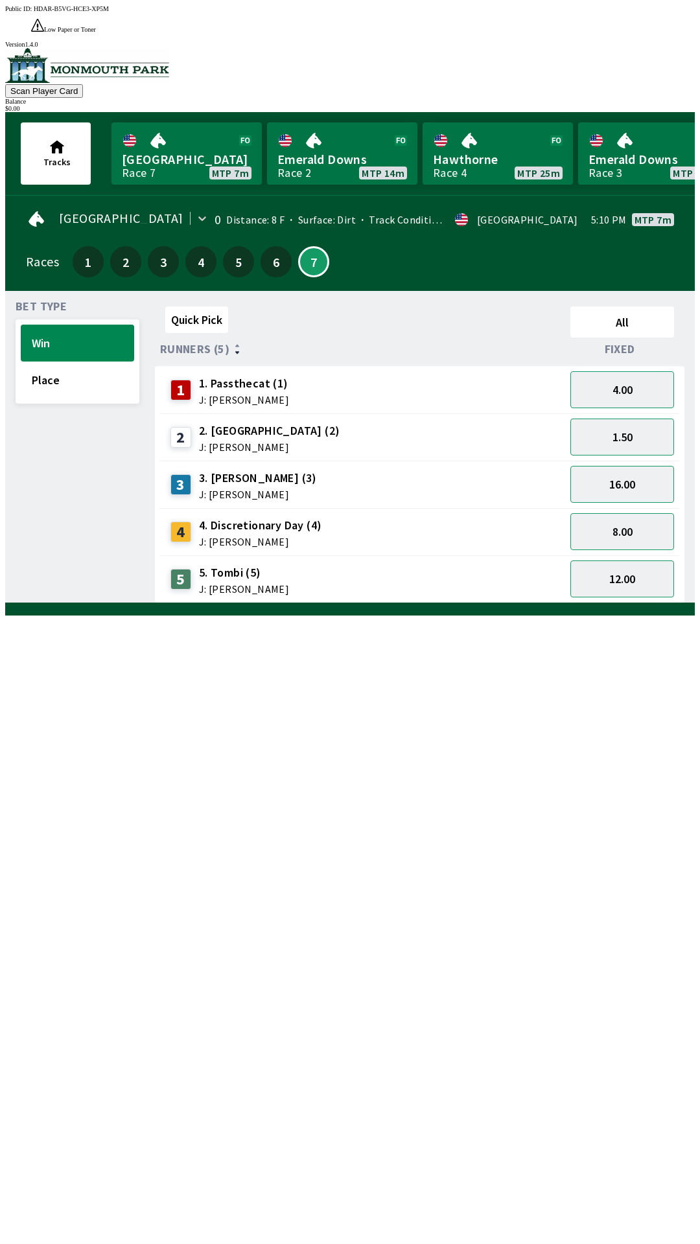
click at [185, 140] on link "Canterbury Park Race 7 MTP 7m" at bounding box center [186, 153] width 150 height 62
click at [337, 156] on link "Emerald Downs Race 2 MTP 14m" at bounding box center [342, 153] width 150 height 62
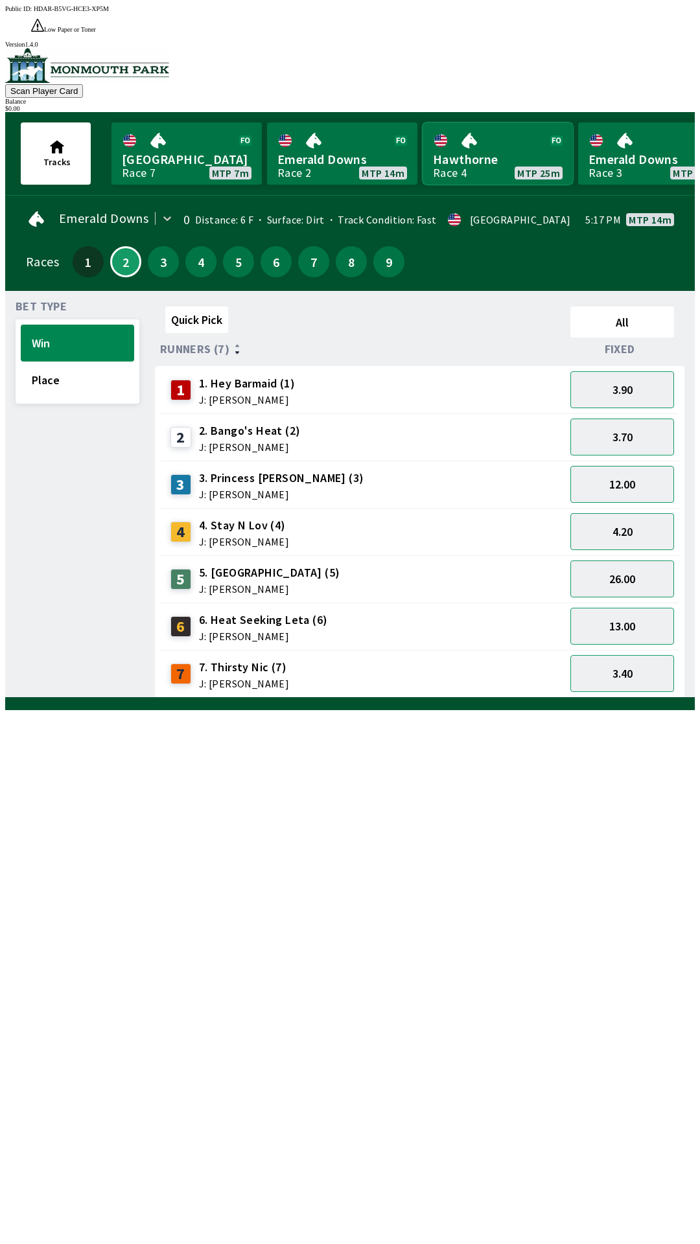
click at [469, 147] on link "Hawthorne Race 4 MTP 25m" at bounding box center [498, 153] width 150 height 62
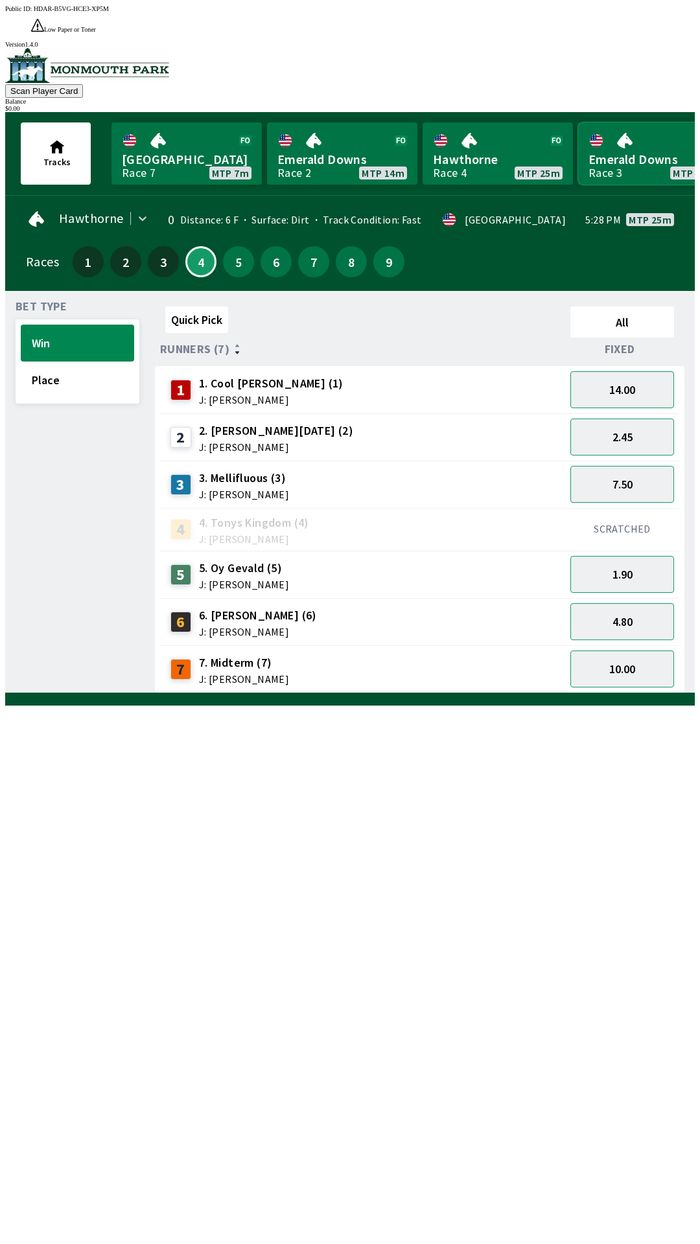
click at [630, 146] on link "Emerald Downs Race 3 MTP 43m" at bounding box center [653, 153] width 150 height 62
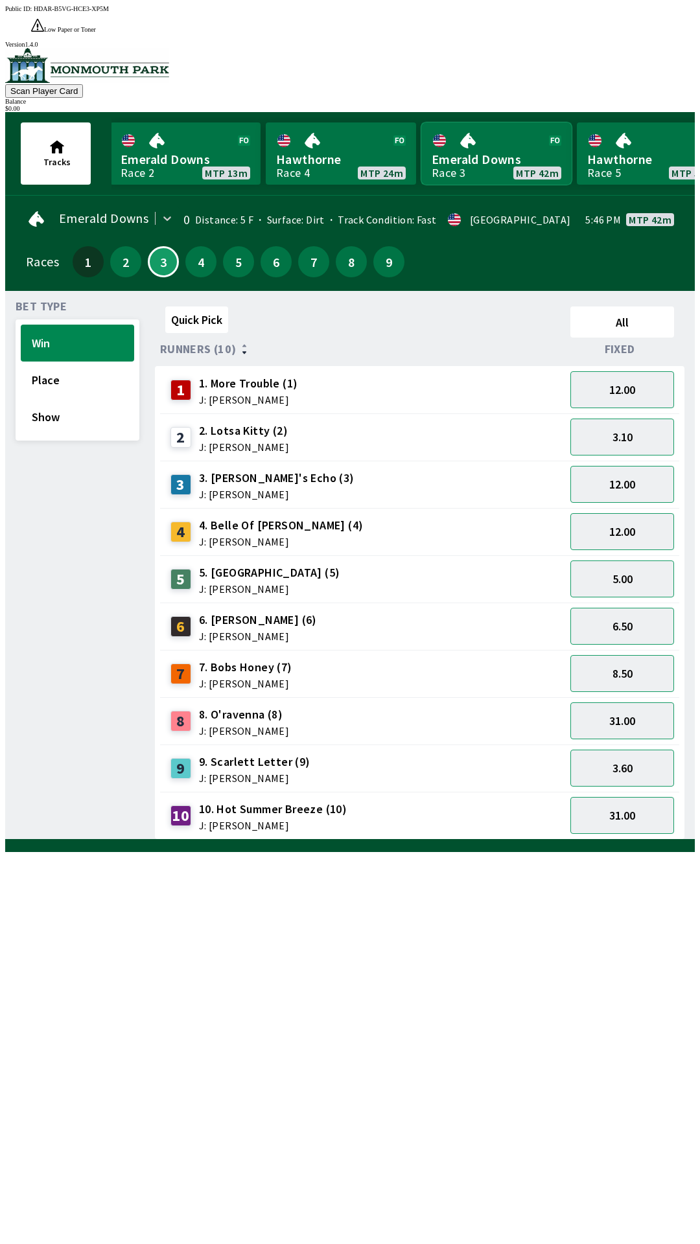
scroll to position [0, 163]
click at [625, 150] on link "Hawthorne Race 5 MTP 53m" at bounding box center [646, 153] width 150 height 62
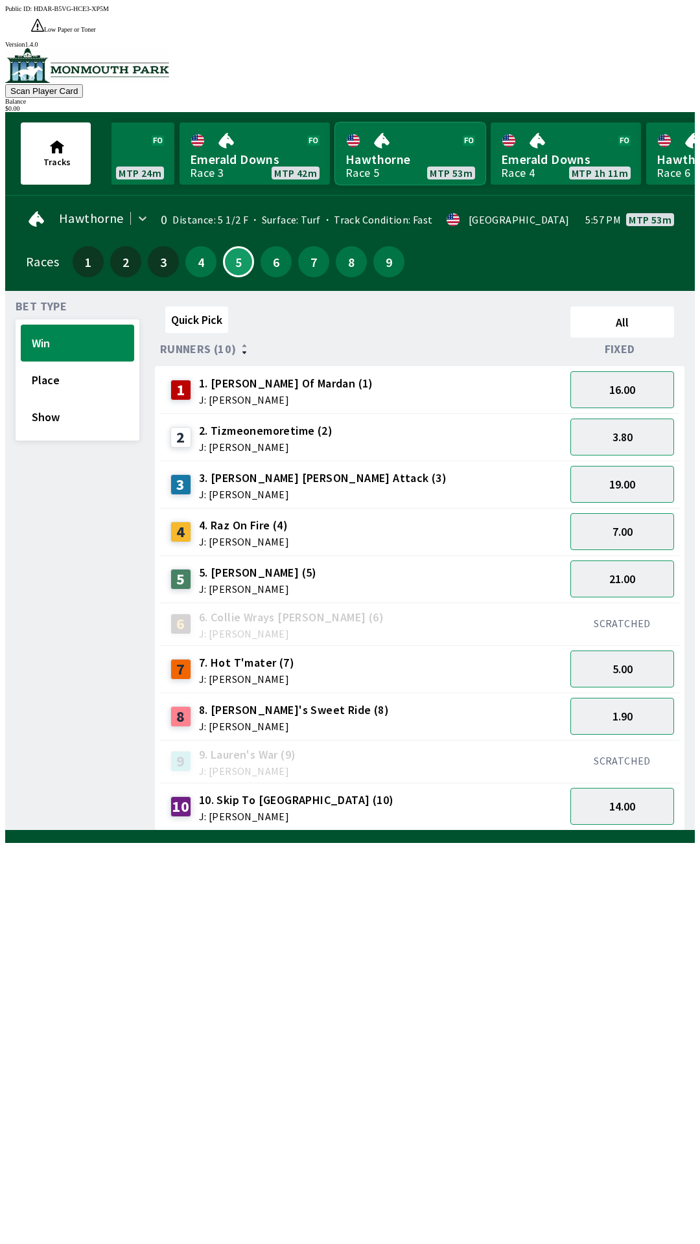
scroll to position [0, 407]
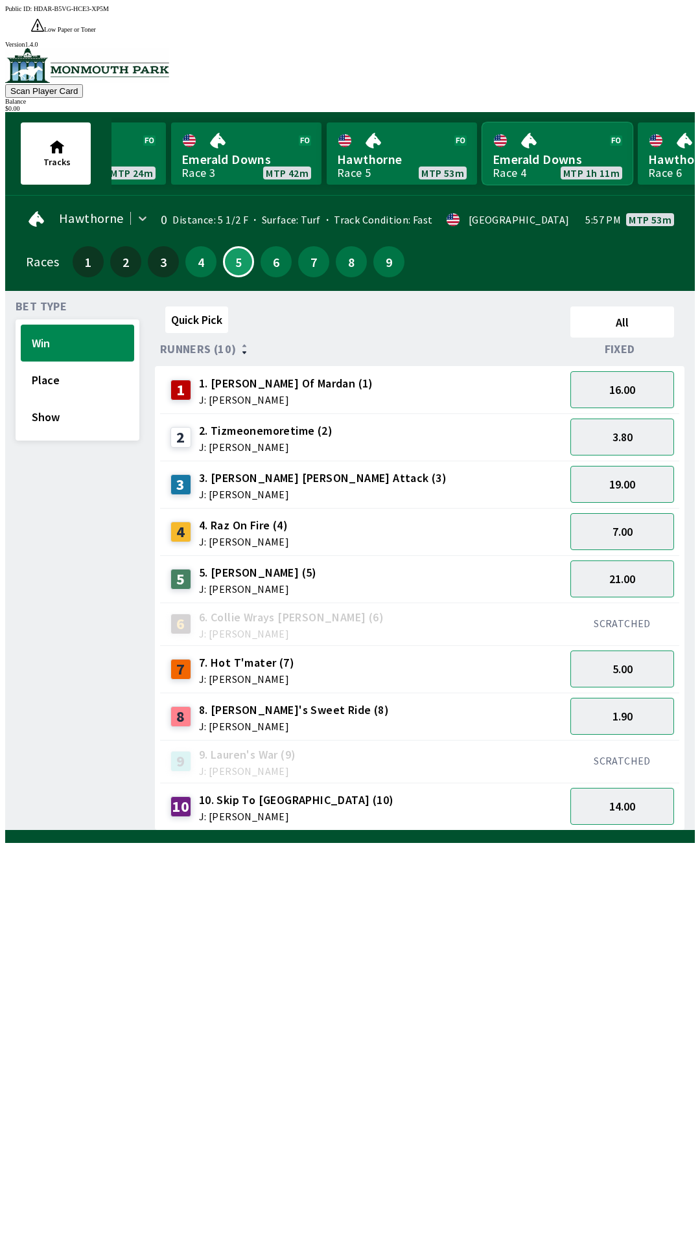
click at [543, 144] on link "Emerald Downs Race 4 MTP 1h 11m" at bounding box center [557, 153] width 150 height 62
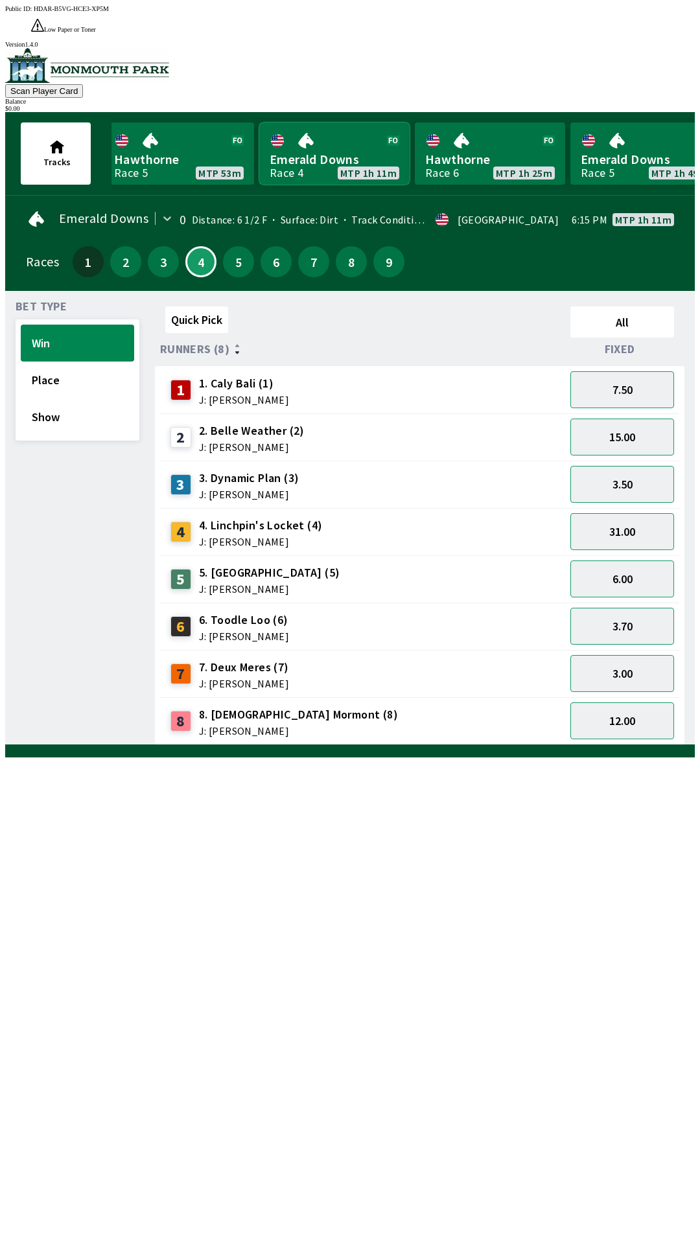
scroll to position [0, 631]
click at [483, 135] on link "Hawthorne Race 6 MTP 1h 25m" at bounding box center [489, 153] width 150 height 62
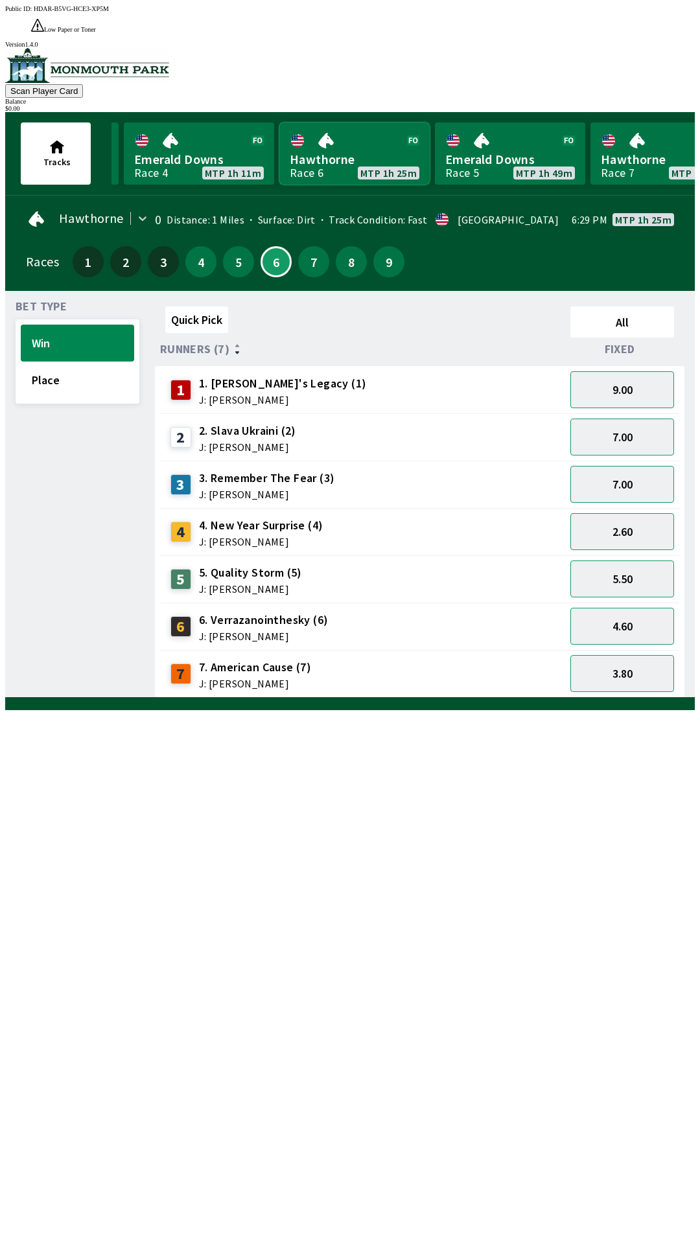
scroll to position [0, 771]
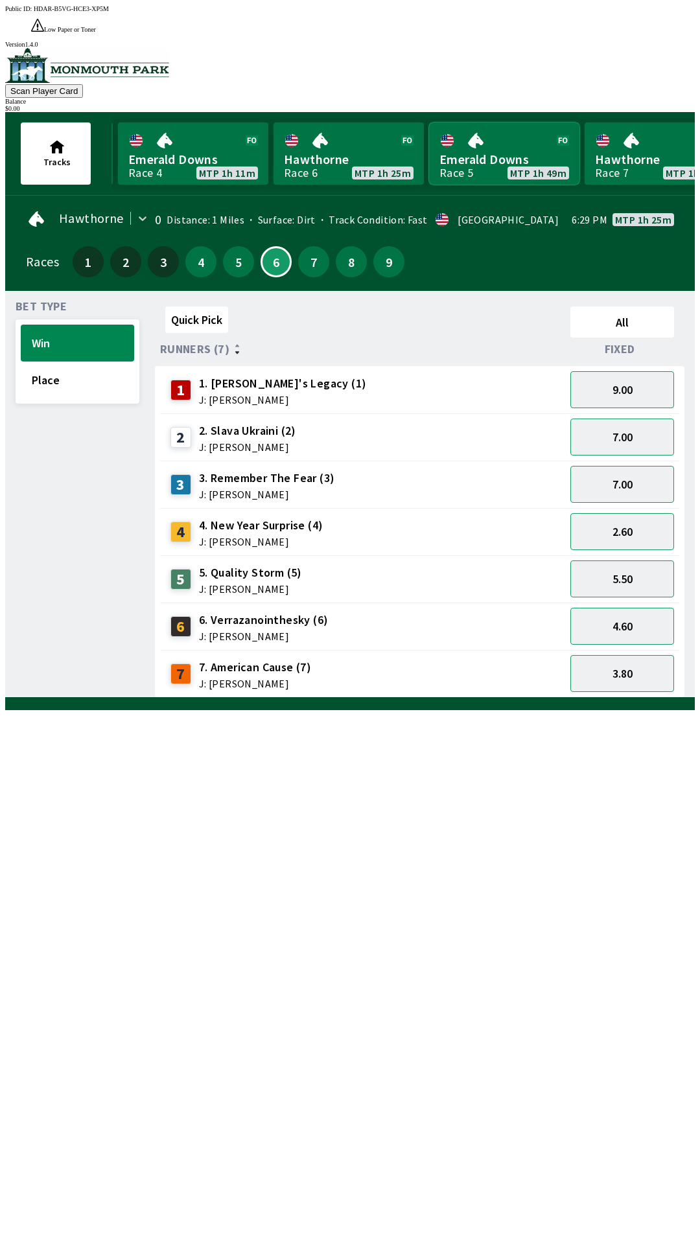
click at [484, 133] on link "Emerald Downs Race 5 MTP 1h 49m" at bounding box center [504, 153] width 150 height 62
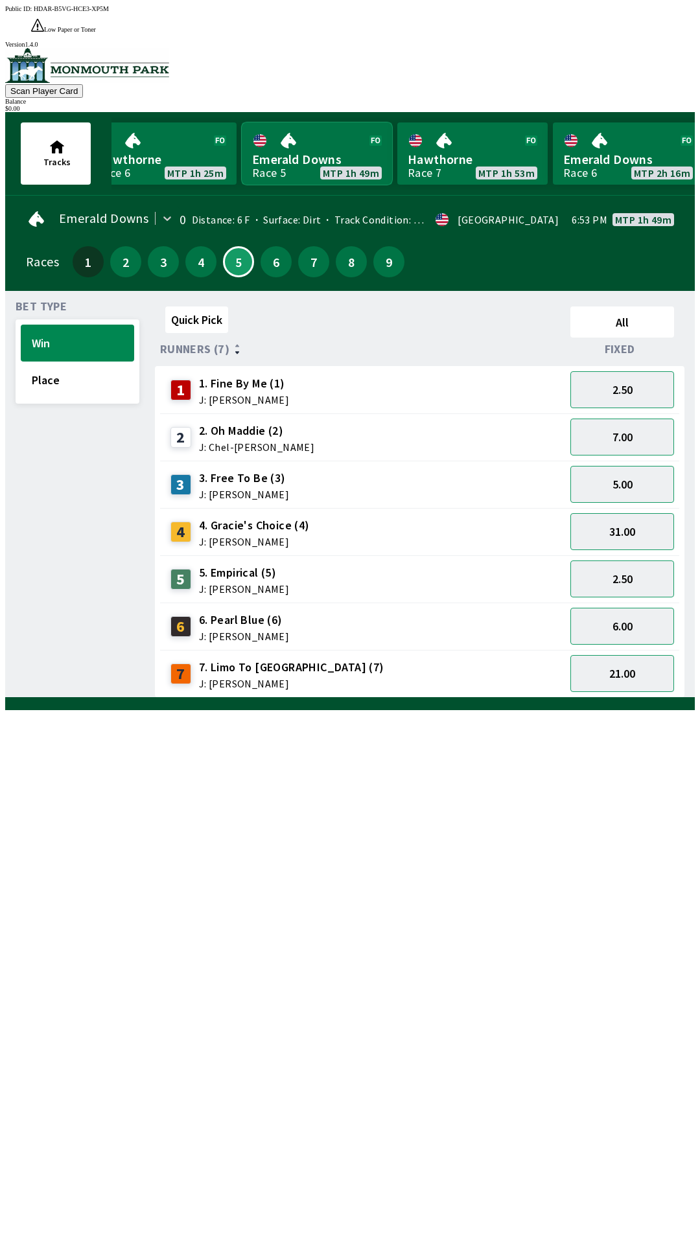
scroll to position [0, 966]
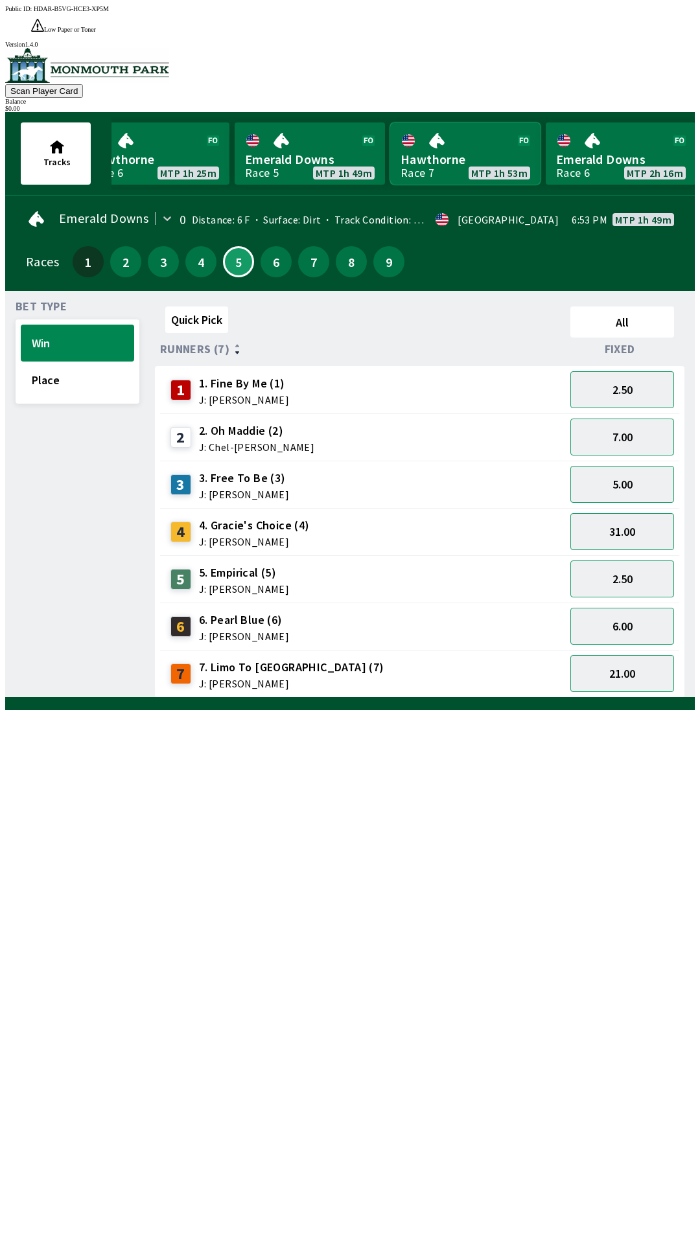
click at [462, 146] on link "Hawthorne Race 7 MTP 1h 53m" at bounding box center [465, 153] width 150 height 62
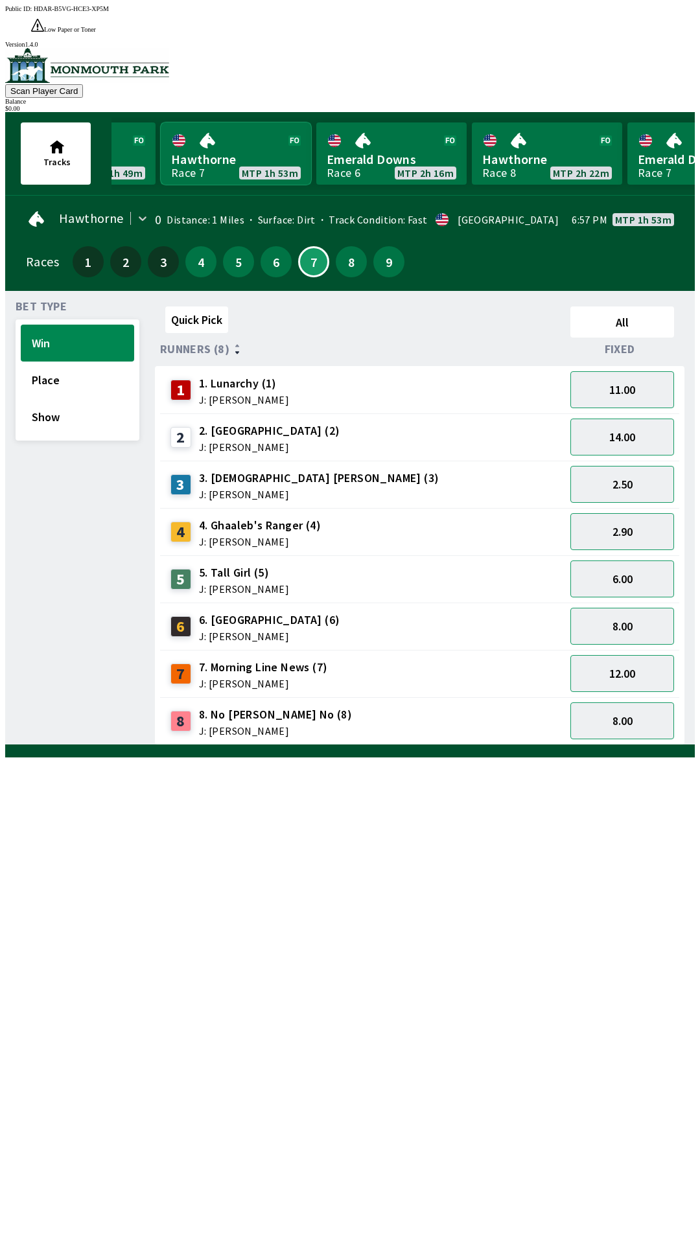
scroll to position [0, 1196]
click at [426, 146] on link "Emerald Downs Race 6 MTP 2h 16m" at bounding box center [390, 153] width 150 height 62
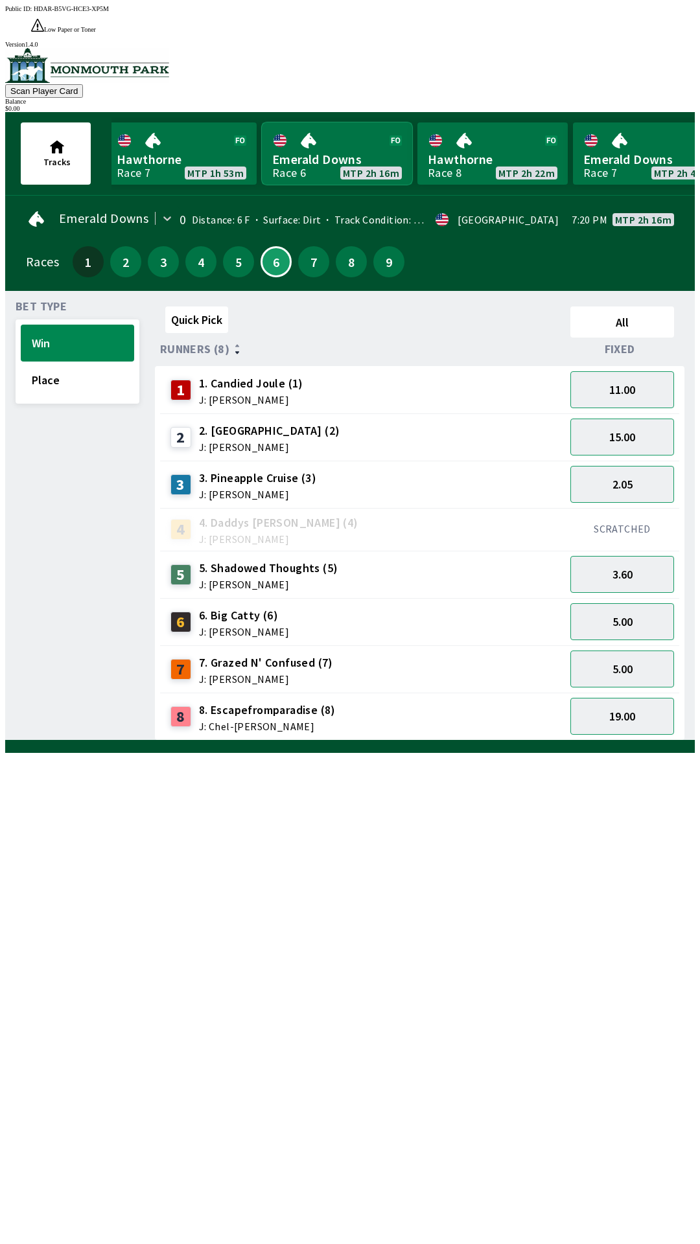
scroll to position [0, 1268]
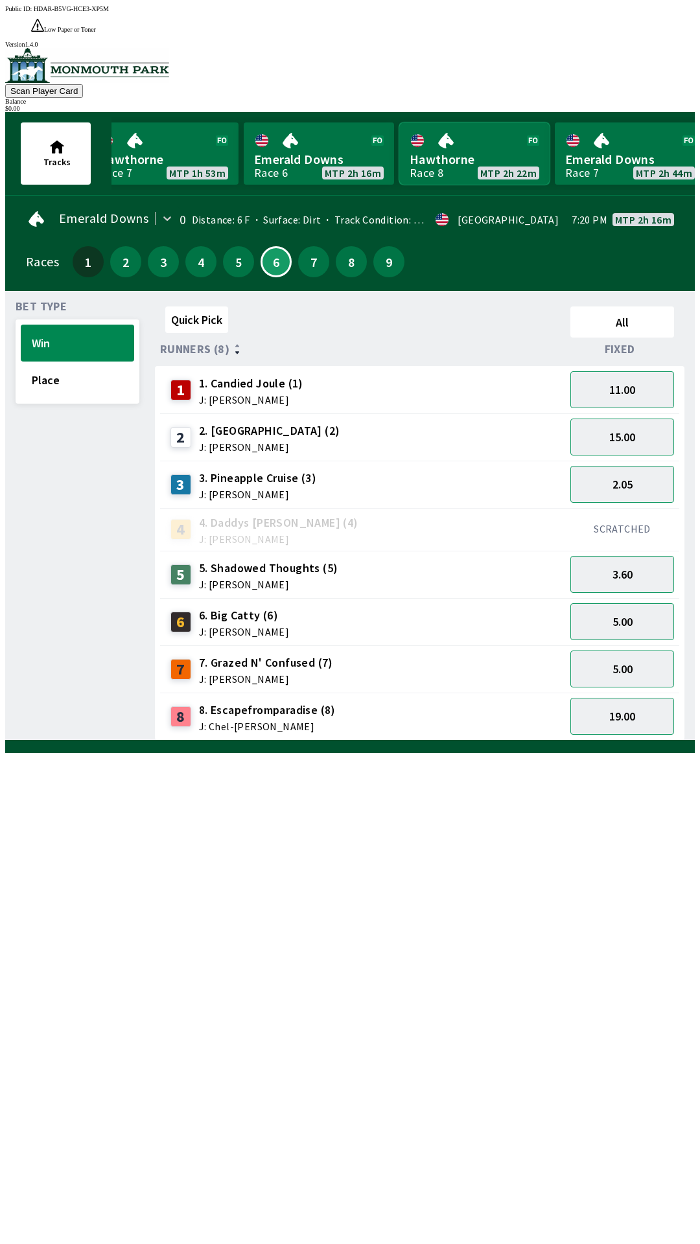
click at [463, 133] on link "Hawthorne Race 8 MTP 2h 22m" at bounding box center [474, 153] width 150 height 62
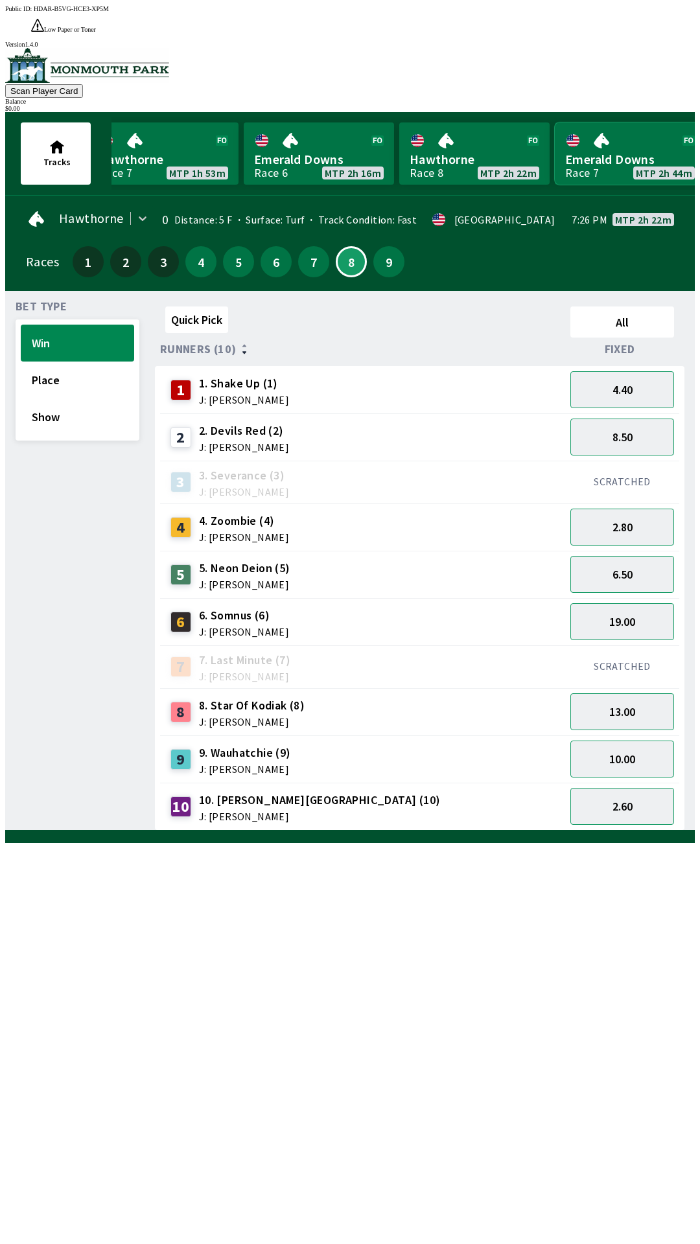
click at [637, 138] on link "Emerald Downs Race 7 MTP 2h 44m" at bounding box center [630, 153] width 150 height 62
